Goal: Navigation & Orientation: Find specific page/section

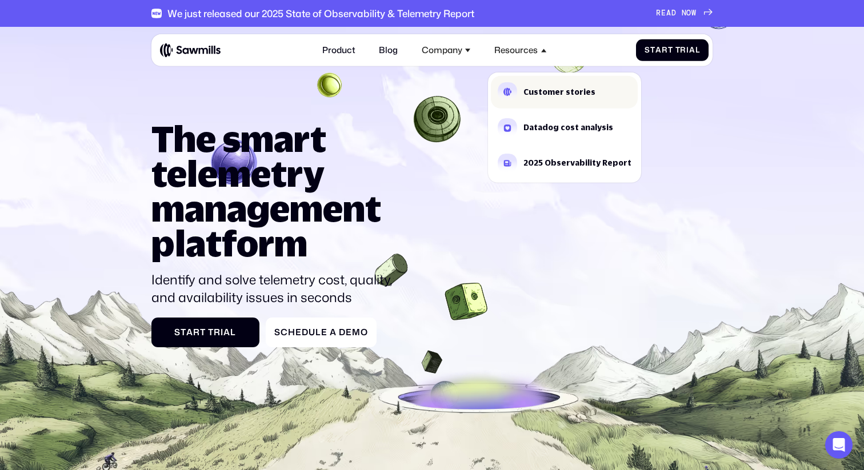
click at [530, 87] on link "Customer stories" at bounding box center [564, 92] width 147 height 33
